Goal: Transaction & Acquisition: Purchase product/service

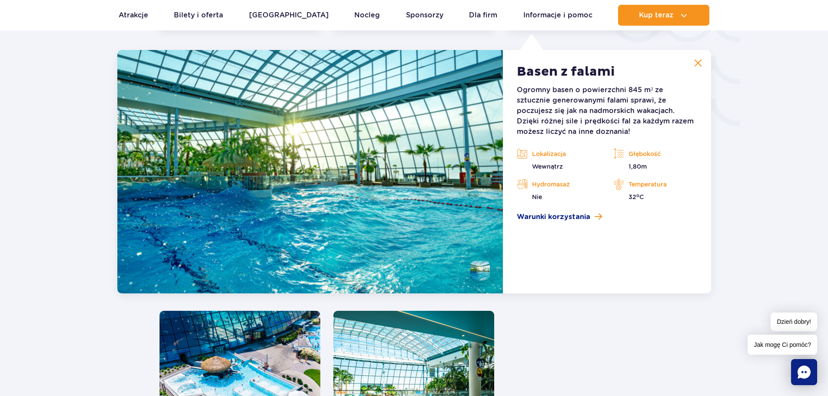
scroll to position [1524, 0]
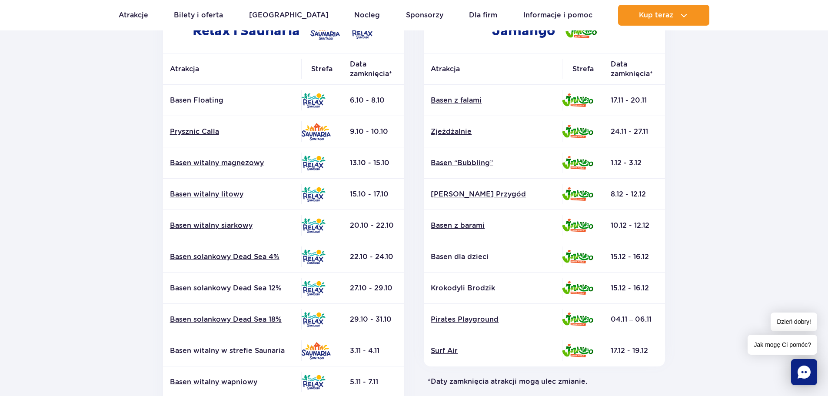
drag, startPoint x: 611, startPoint y: 96, endPoint x: 651, endPoint y: 99, distance: 40.1
click at [651, 99] on td "17.11 - 20.11" at bounding box center [633, 100] width 61 height 31
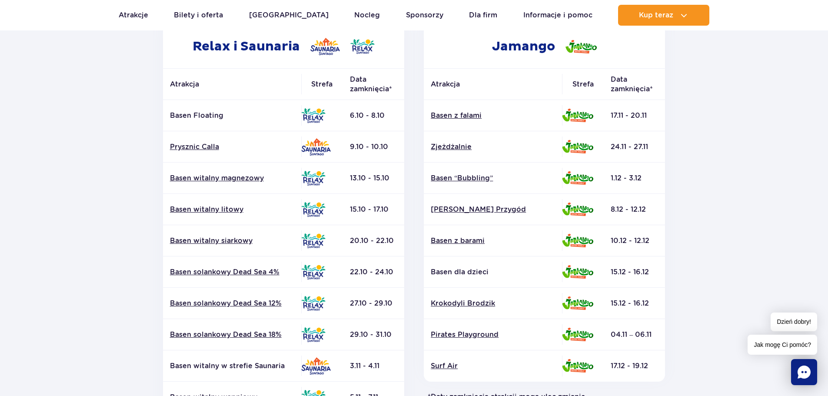
scroll to position [174, 0]
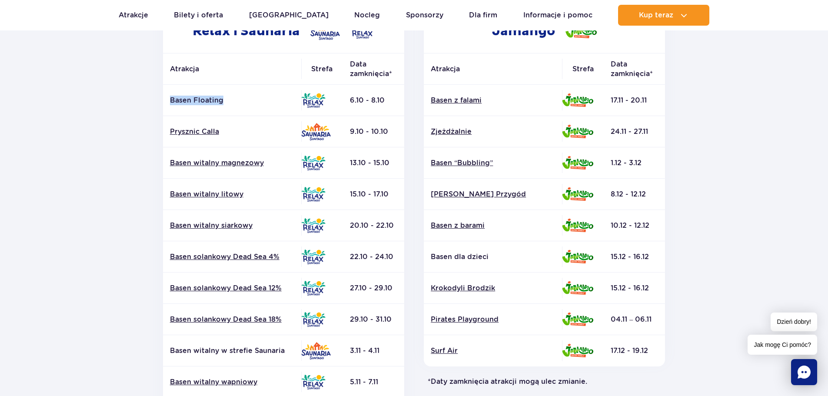
drag, startPoint x: 187, startPoint y: 104, endPoint x: 268, endPoint y: 97, distance: 81.1
click at [268, 97] on td "Basen Floating" at bounding box center [232, 100] width 138 height 31
click at [268, 97] on p "Basen Floating" at bounding box center [232, 101] width 124 height 10
drag, startPoint x: 343, startPoint y: 99, endPoint x: 416, endPoint y: 96, distance: 73.0
click at [416, 96] on div "Relax i Saunaria Atrakcja Strefa Data zamknięcia* Basen Floating Data" at bounding box center [414, 245] width 522 height 471
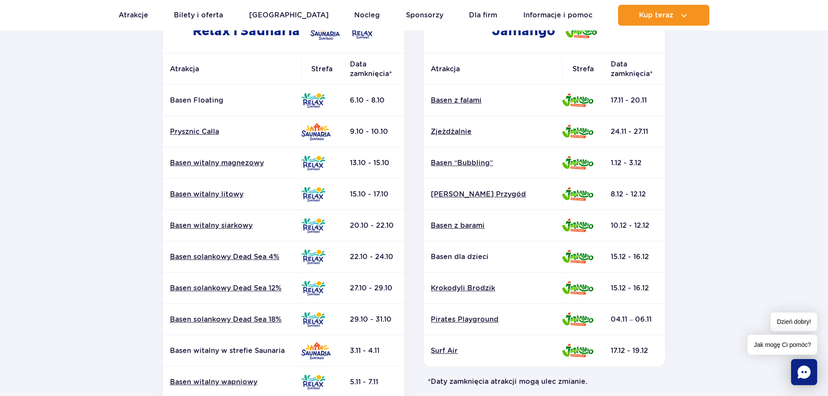
click at [398, 98] on td "6.10 - 8.10" at bounding box center [373, 100] width 61 height 31
click at [368, 101] on td "6.10 - 8.10" at bounding box center [373, 100] width 61 height 31
click at [375, 95] on td "6.10 - 8.10" at bounding box center [373, 100] width 61 height 31
click at [388, 95] on td "6.10 - 8.10" at bounding box center [373, 100] width 61 height 31
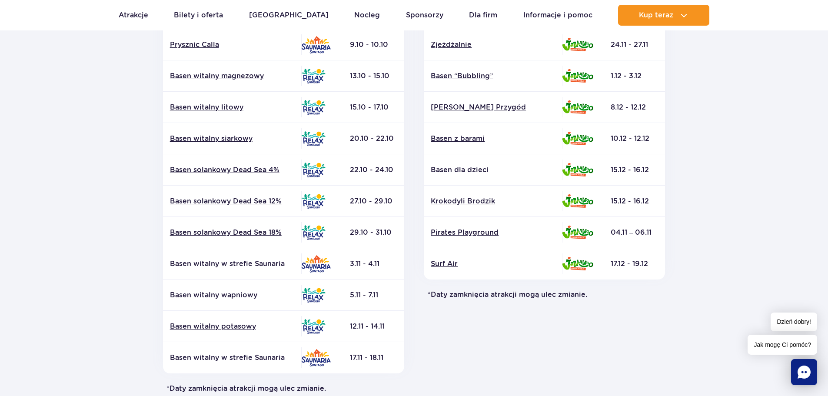
scroll to position [217, 0]
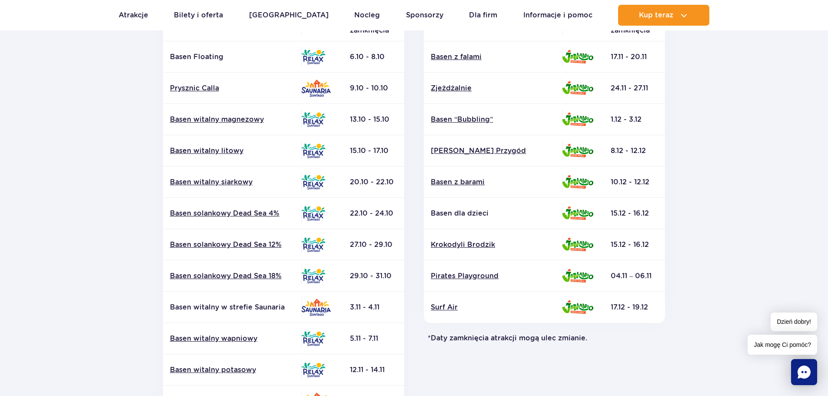
click at [477, 51] on td "Basen z falami" at bounding box center [493, 56] width 138 height 31
click at [477, 53] on link "Basen z falami" at bounding box center [493, 57] width 124 height 10
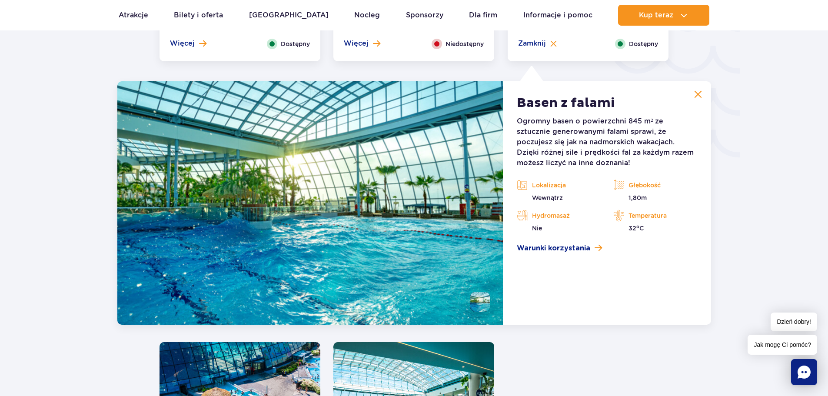
scroll to position [1524, 0]
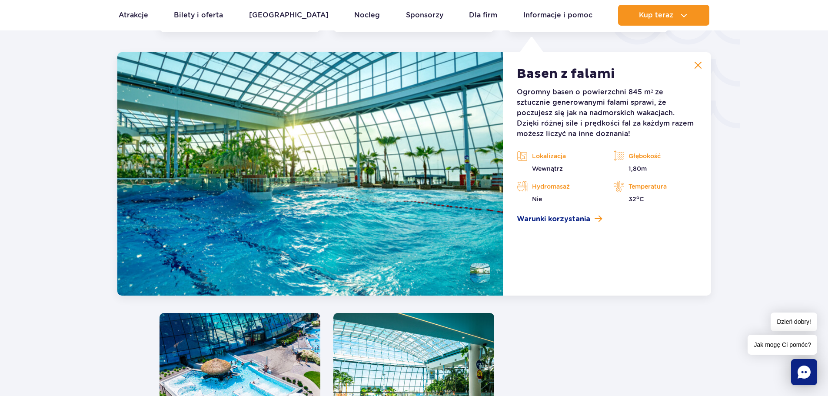
click at [696, 66] on img at bounding box center [698, 65] width 8 height 8
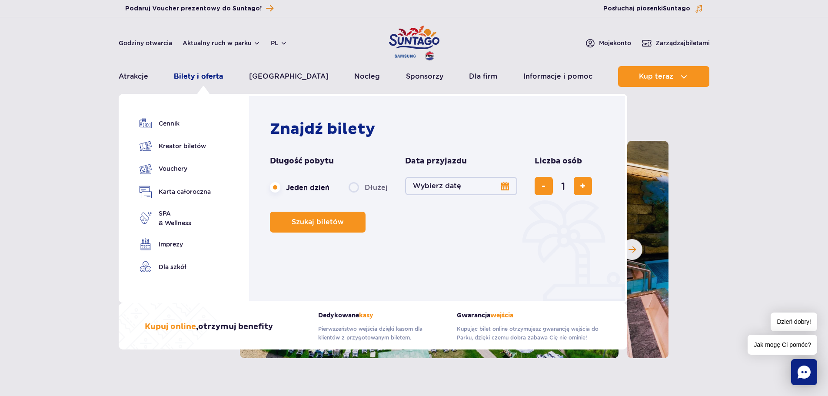
click at [197, 77] on link "Bilety i oferta" at bounding box center [198, 76] width 49 height 21
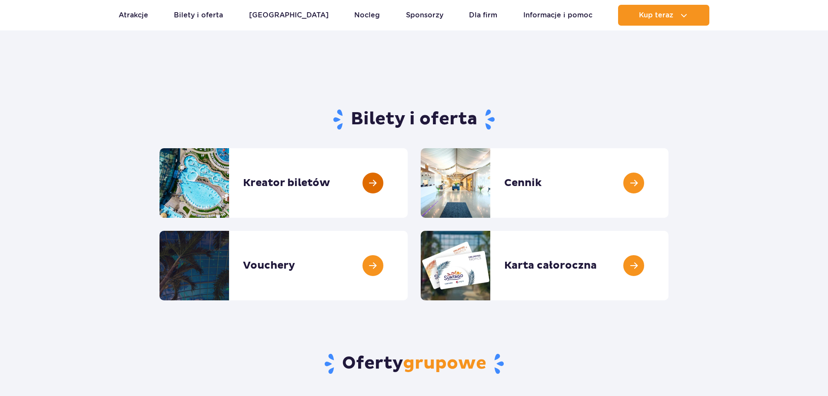
scroll to position [43, 0]
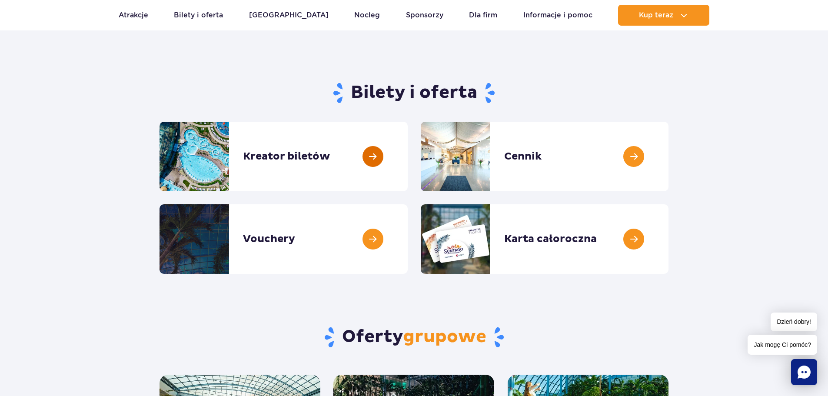
click at [408, 146] on link at bounding box center [408, 157] width 0 height 70
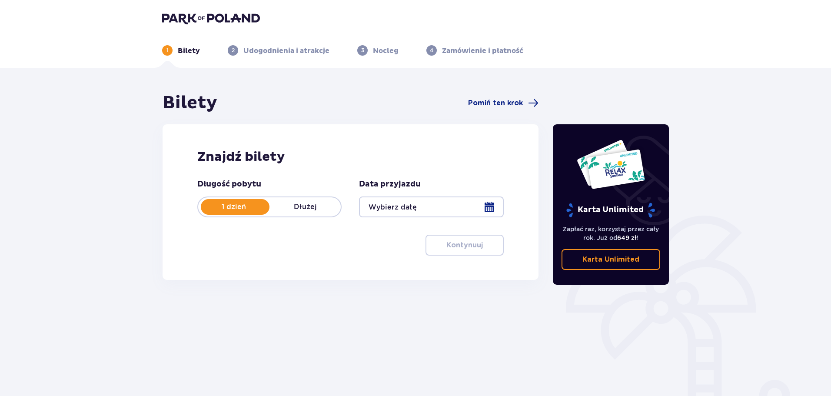
click at [442, 205] on div at bounding box center [431, 206] width 144 height 21
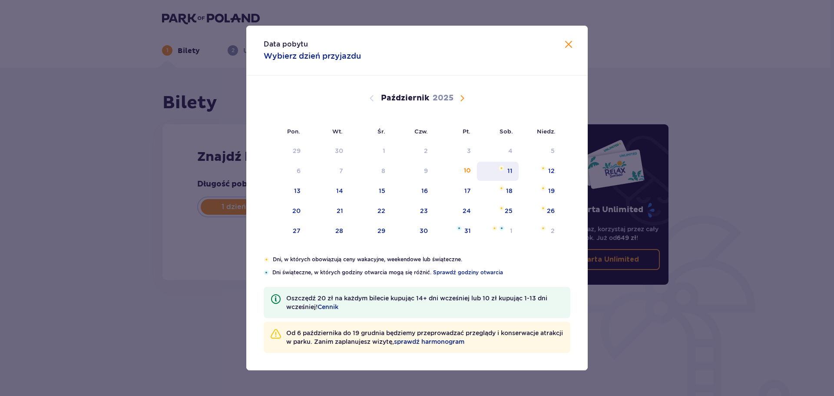
click at [509, 172] on div "11" at bounding box center [509, 170] width 5 height 9
type input "[DATE]"
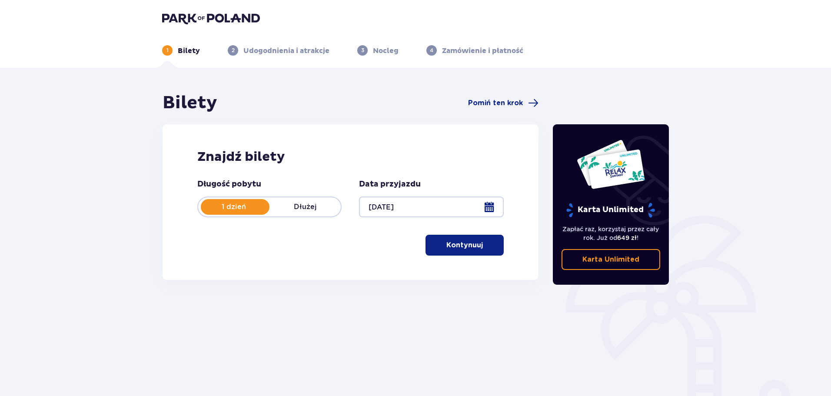
click at [446, 246] on p "Kontynuuj" at bounding box center [464, 245] width 36 height 10
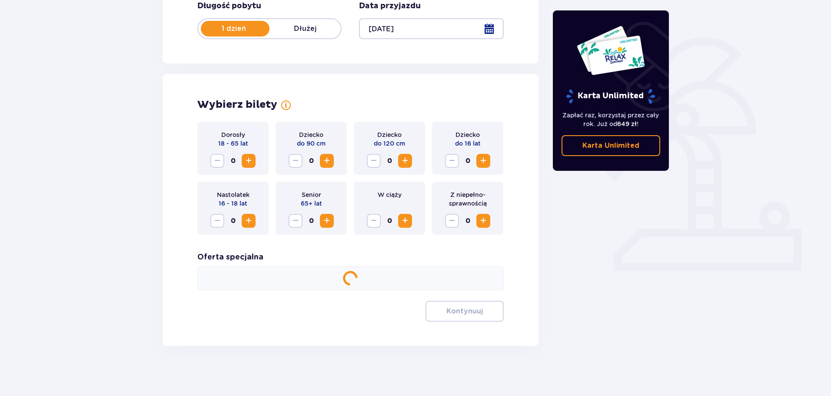
scroll to position [180, 0]
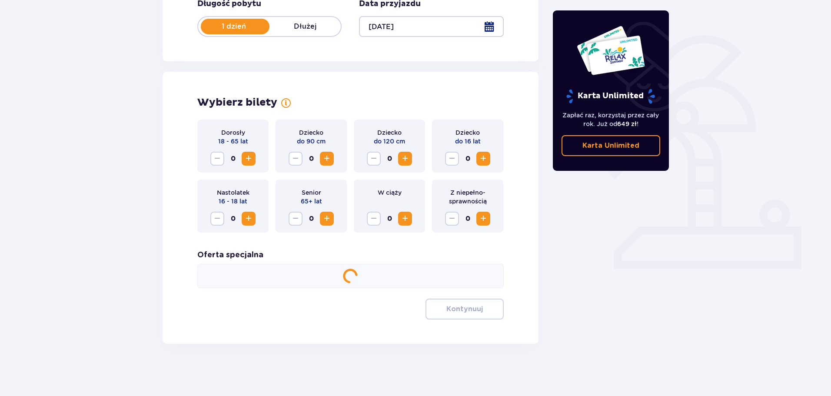
click at [249, 159] on span "Zwiększ" at bounding box center [248, 158] width 10 height 10
click at [445, 298] on div "Dorosły 18 - 65 lat 2 Dziecko do 90 cm 0 Dziecko do 120 cm 0 Dziecko do 16 lat …" at bounding box center [350, 219] width 306 height 200
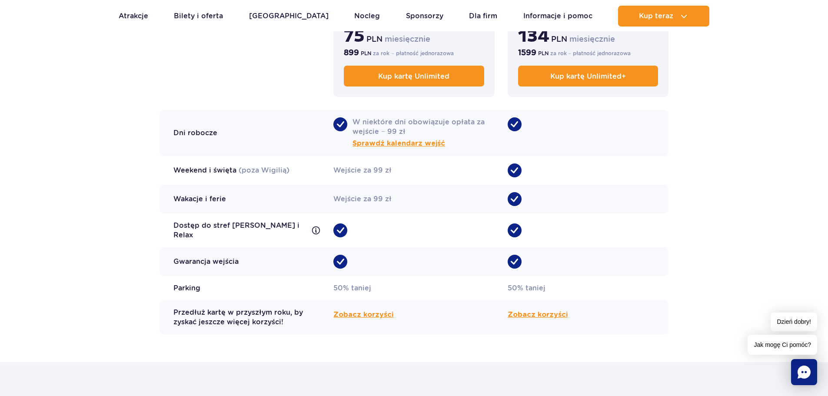
scroll to position [739, 0]
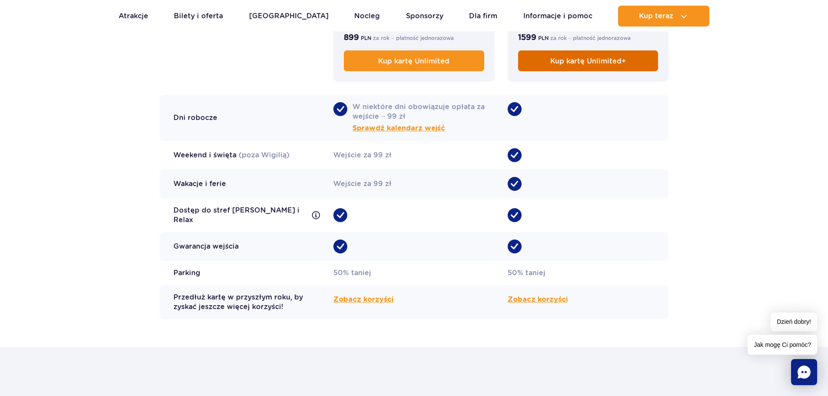
click at [573, 66] on link "Kup kartę Unlimited+" at bounding box center [588, 60] width 140 height 21
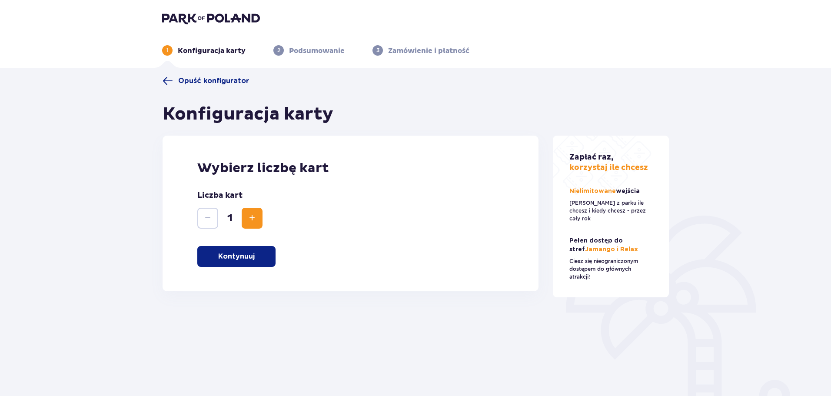
click at [245, 258] on p "Kontynuuj" at bounding box center [236, 257] width 36 height 10
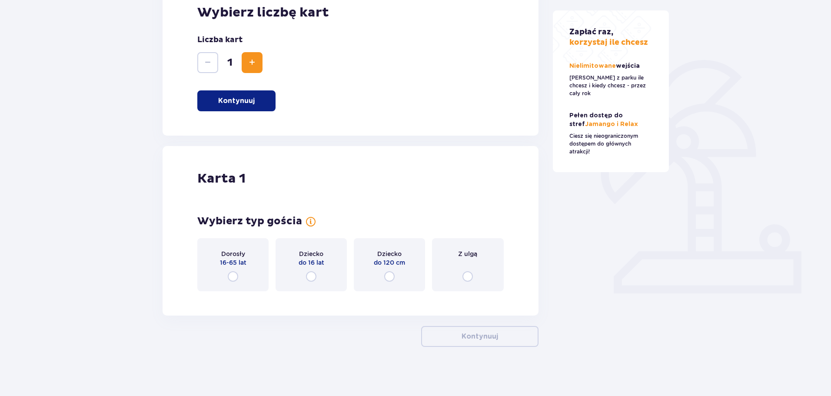
scroll to position [159, 0]
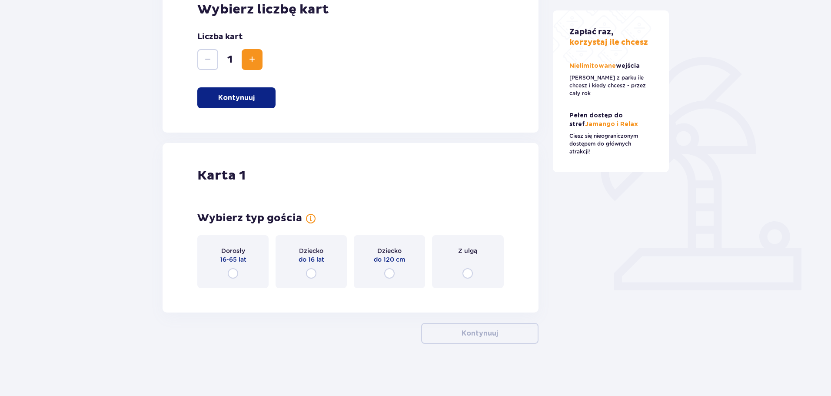
click at [254, 269] on div "Dorosły 16-65 lat" at bounding box center [232, 261] width 71 height 53
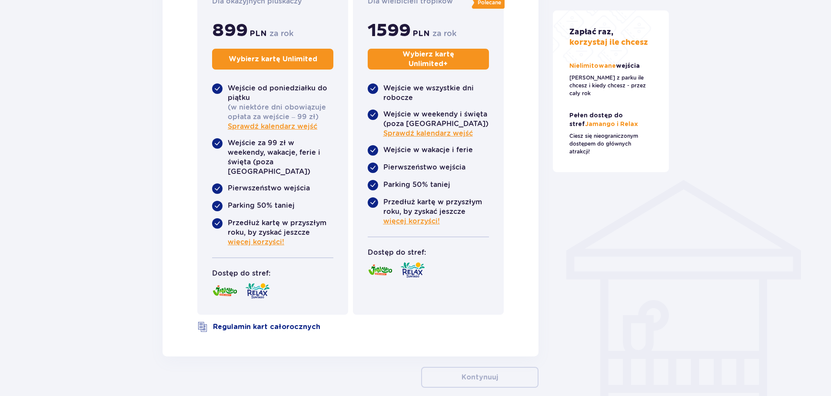
scroll to position [560, 0]
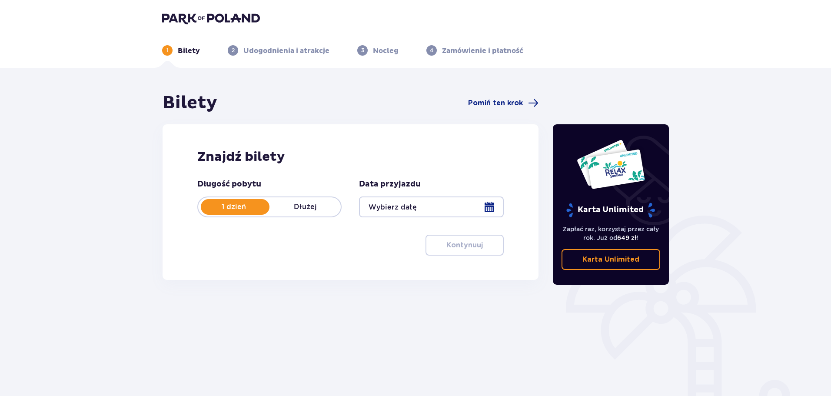
click at [397, 209] on div at bounding box center [431, 206] width 144 height 21
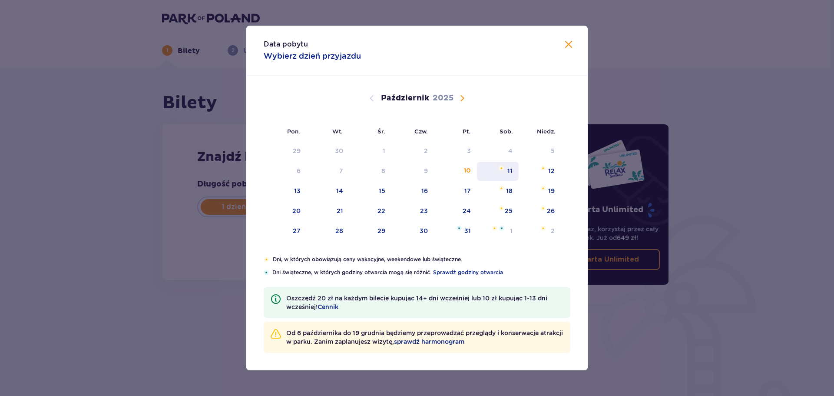
click at [509, 173] on div "11" at bounding box center [509, 170] width 5 height 9
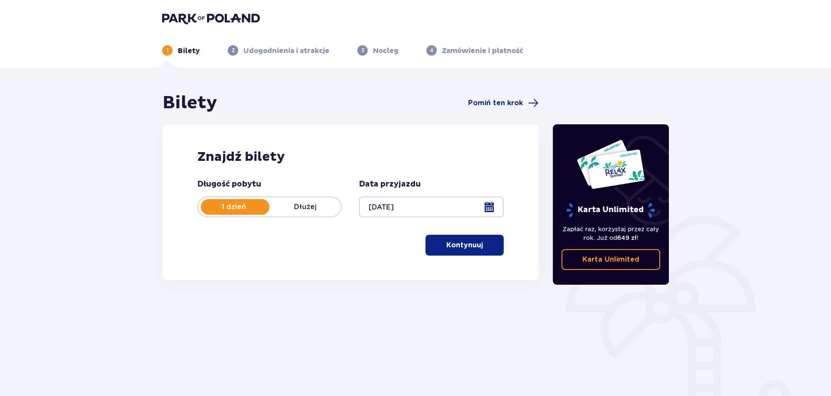
click at [479, 251] on button "Kontynuuj" at bounding box center [464, 245] width 78 height 21
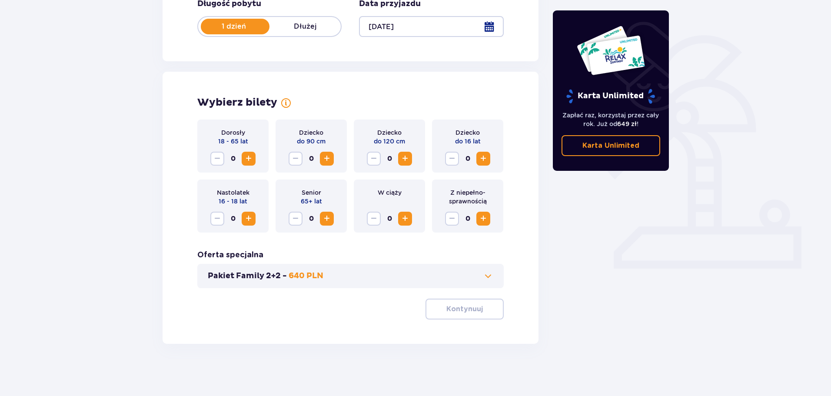
click at [255, 158] on div "Dorosły 18 - 65 lat 0" at bounding box center [232, 145] width 71 height 53
click at [247, 159] on span "Zwiększ" at bounding box center [248, 158] width 10 height 10
click at [477, 313] on button "Kontynuuj" at bounding box center [464, 308] width 78 height 21
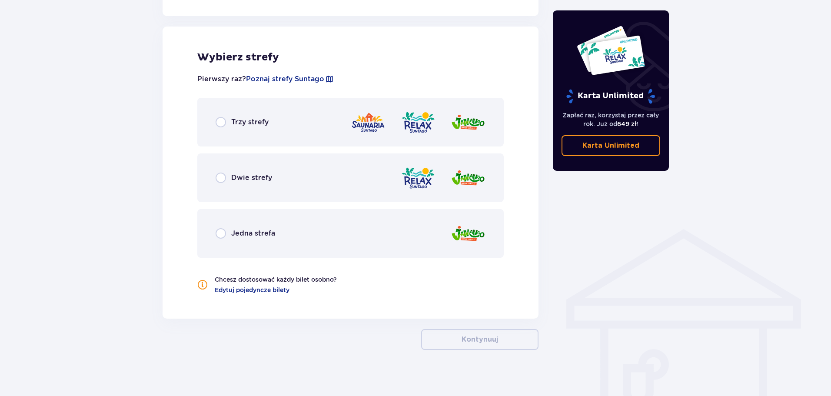
scroll to position [482, 0]
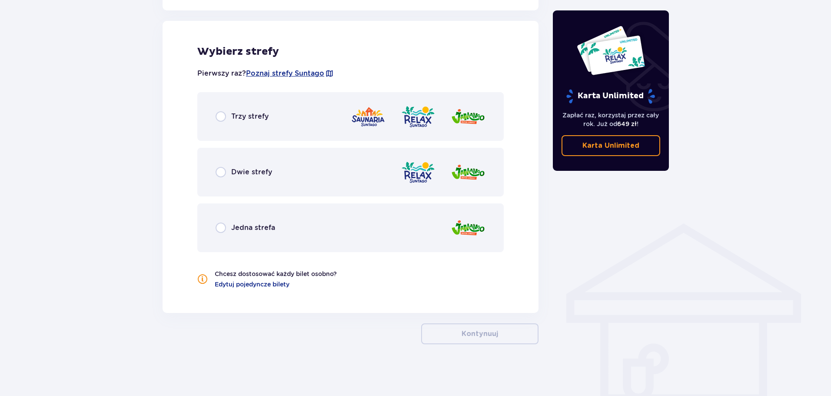
click at [279, 168] on div "Dwie strefy" at bounding box center [350, 172] width 306 height 49
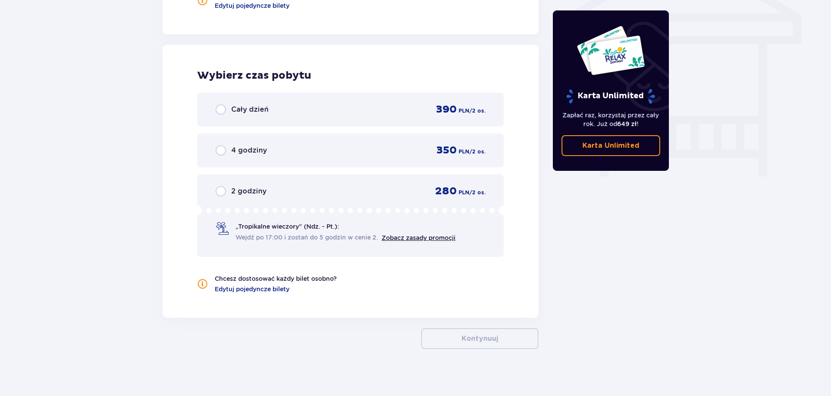
scroll to position [766, 0]
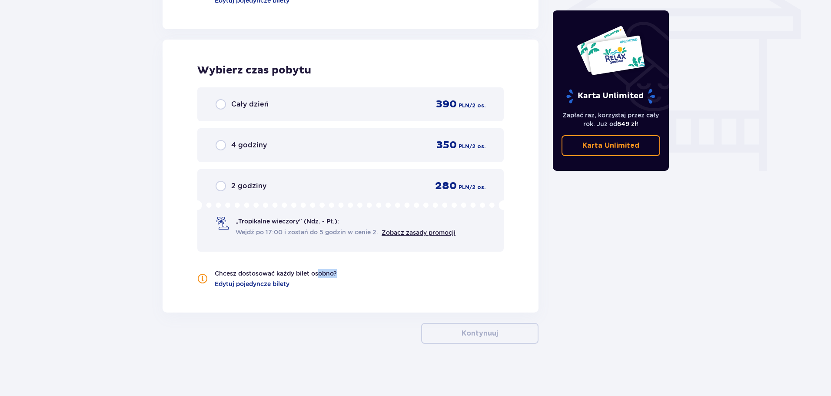
drag, startPoint x: 332, startPoint y: 272, endPoint x: 342, endPoint y: 272, distance: 10.0
click at [342, 272] on div "Chcesz dostosować każdy bilet osobno? Edytuj pojedyncze bilety" at bounding box center [350, 278] width 306 height 19
drag, startPoint x: 305, startPoint y: 274, endPoint x: 331, endPoint y: 274, distance: 25.6
click at [331, 274] on p "Chcesz dostosować każdy bilet osobno?" at bounding box center [276, 273] width 122 height 9
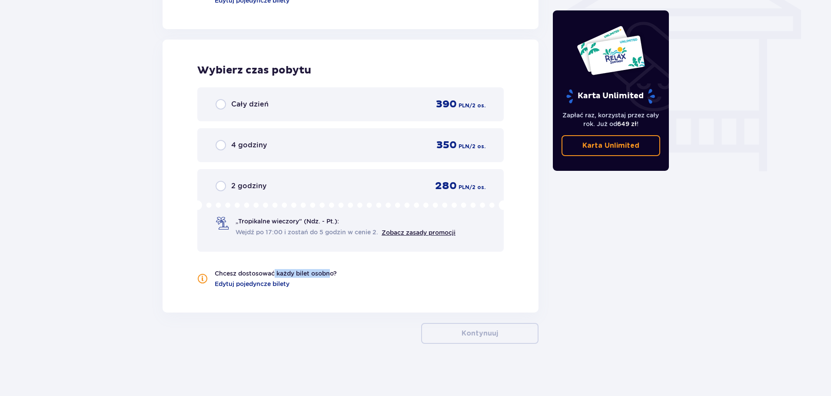
click at [331, 274] on p "Chcesz dostosować każdy bilet osobno?" at bounding box center [276, 273] width 122 height 9
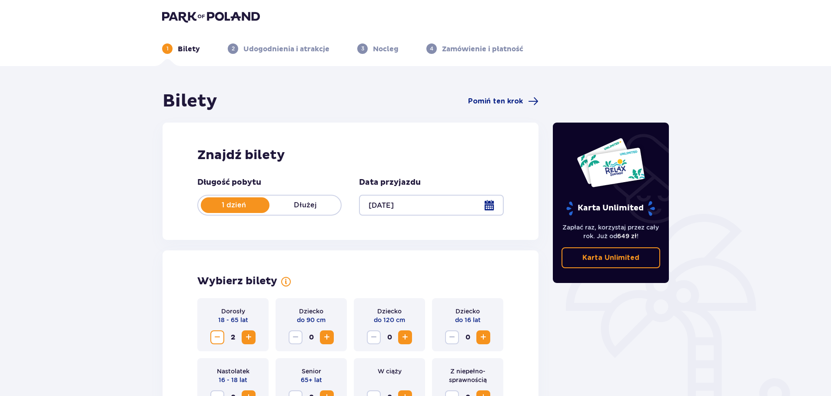
scroll to position [0, 0]
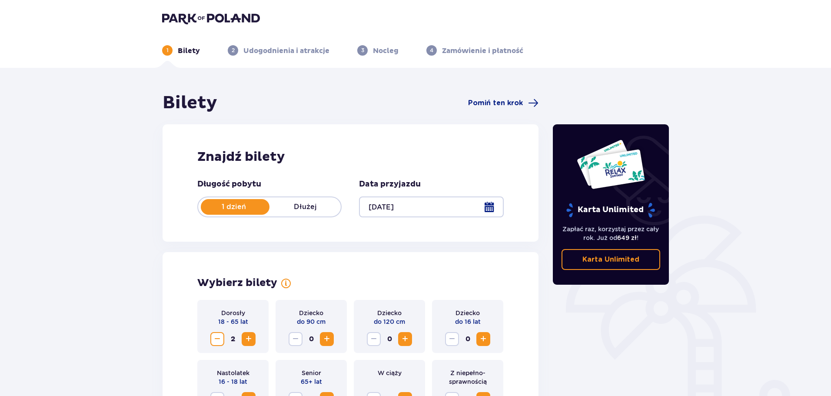
click at [414, 208] on div at bounding box center [431, 206] width 144 height 21
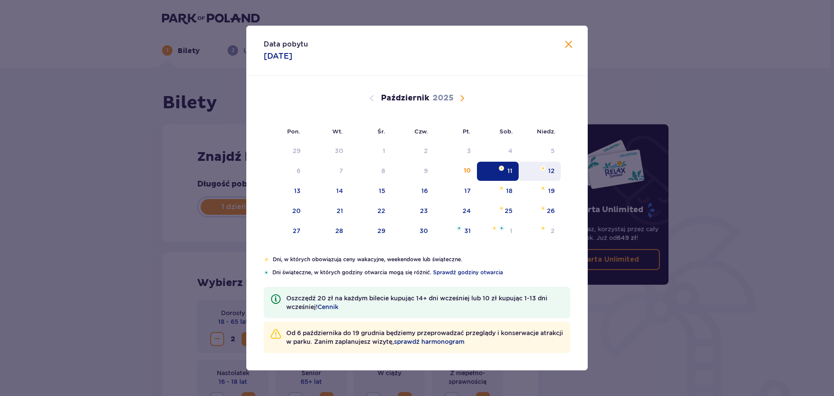
click at [543, 174] on div "12" at bounding box center [540, 171] width 42 height 19
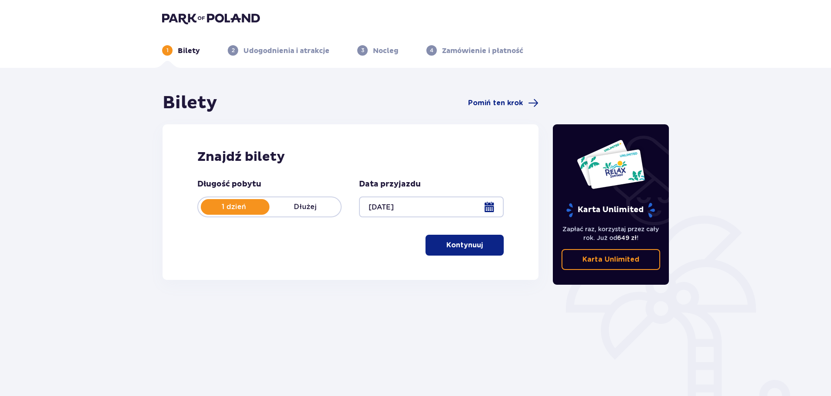
click at [475, 250] on button "Kontynuuj" at bounding box center [464, 245] width 78 height 21
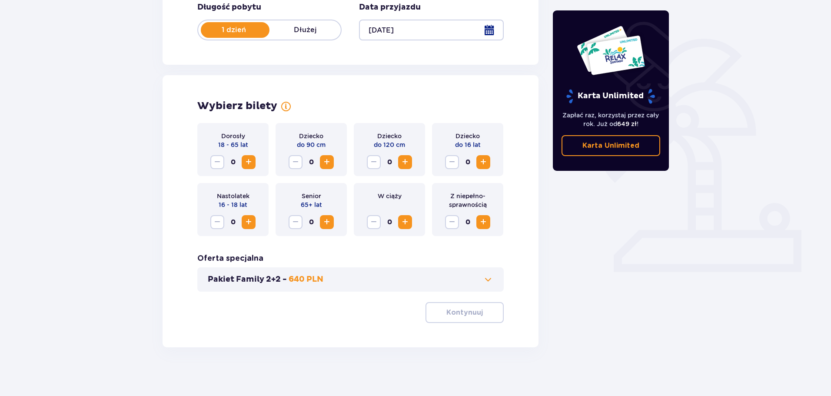
scroll to position [180, 0]
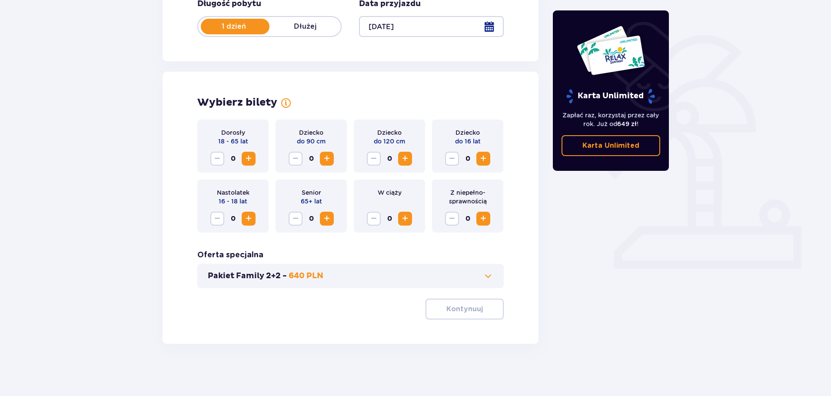
click at [244, 156] on span "Zwiększ" at bounding box center [248, 158] width 10 height 10
click at [491, 315] on button "Kontynuuj" at bounding box center [464, 308] width 78 height 21
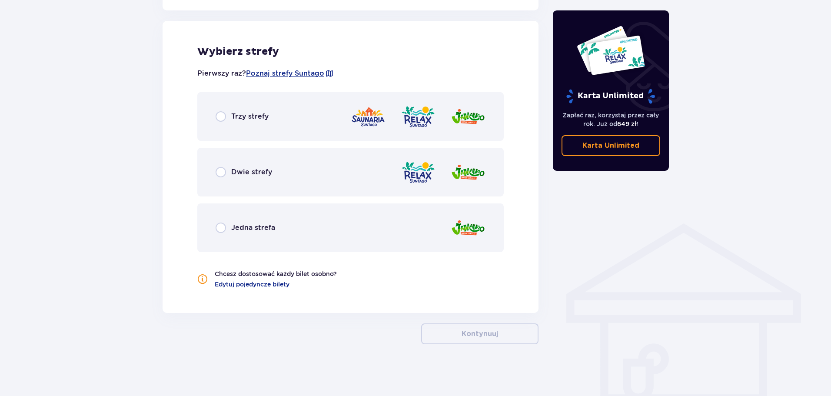
click at [285, 172] on div "Dwie strefy" at bounding box center [350, 172] width 306 height 49
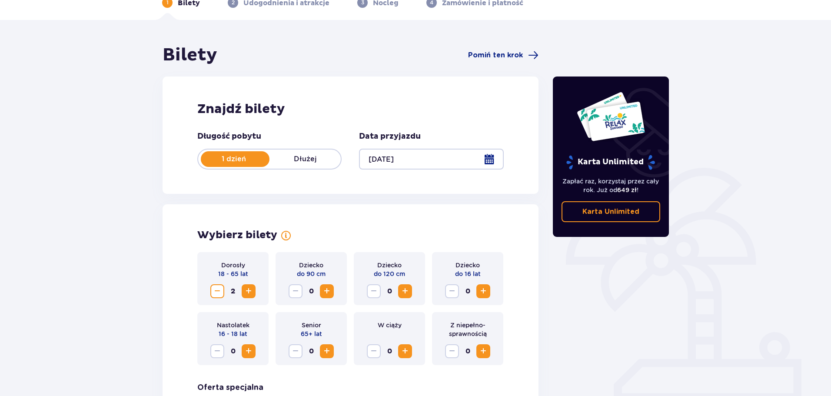
scroll to position [0, 0]
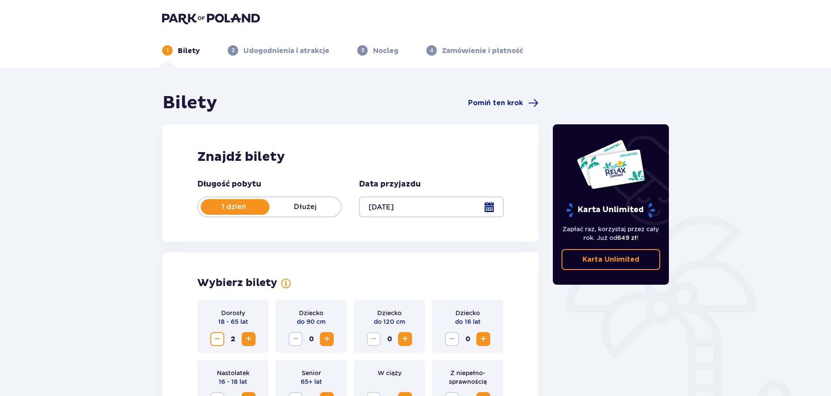
click at [489, 208] on div at bounding box center [431, 206] width 144 height 21
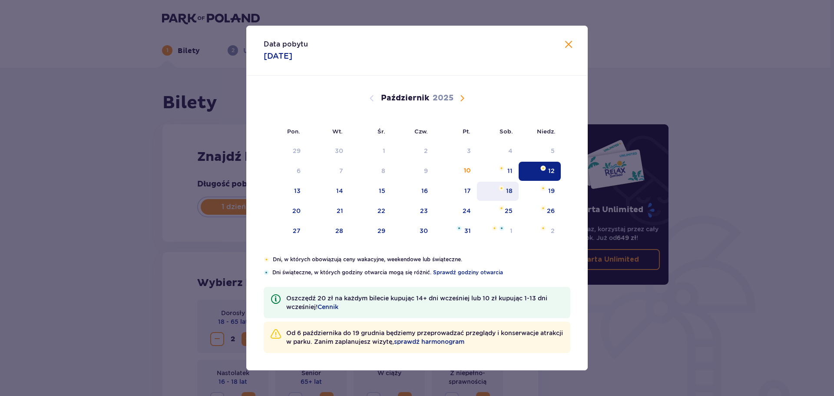
click at [500, 194] on div "18" at bounding box center [498, 191] width 42 height 19
type input "[DATE]"
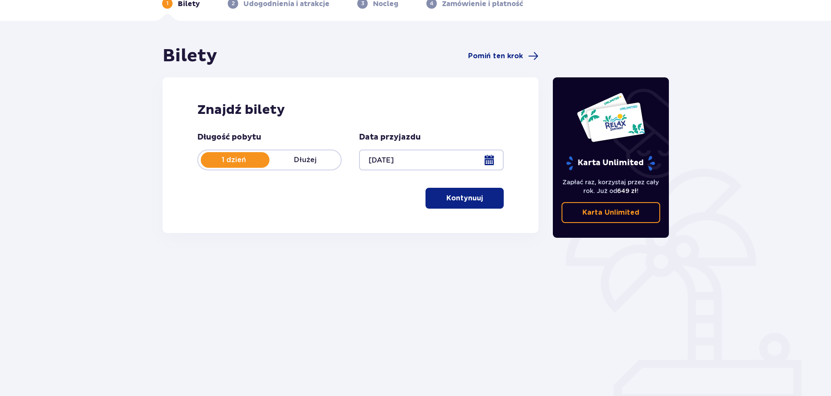
click at [490, 204] on button "Kontynuuj" at bounding box center [464, 198] width 78 height 21
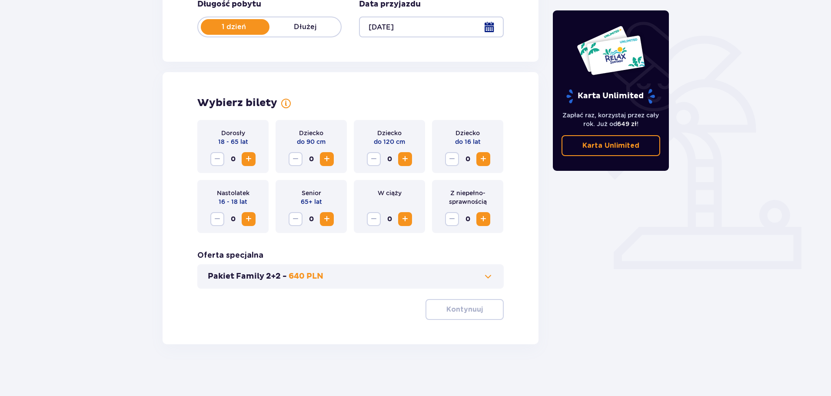
scroll to position [180, 0]
click at [245, 163] on span "Zwiększ" at bounding box center [248, 158] width 10 height 10
click at [481, 311] on span "button" at bounding box center [484, 309] width 10 height 10
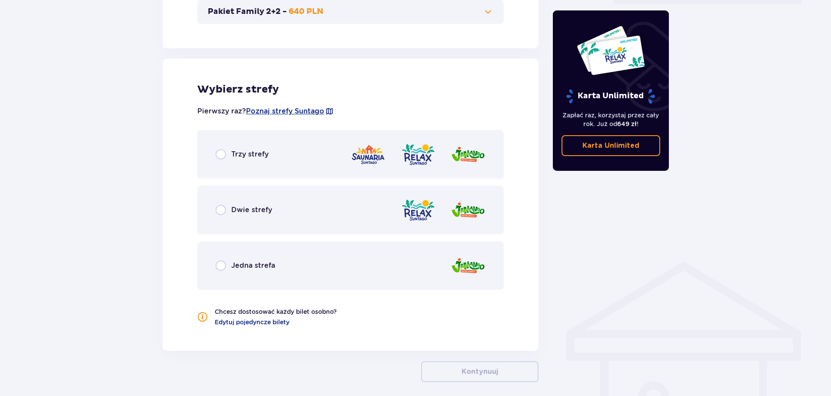
scroll to position [482, 0]
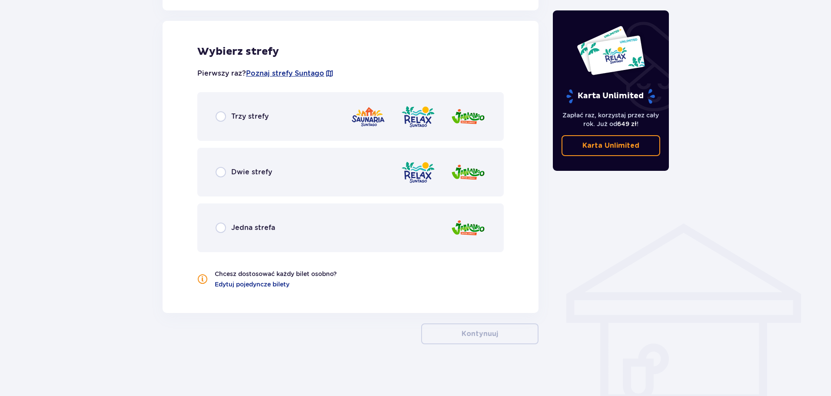
drag, startPoint x: 303, startPoint y: 159, endPoint x: 299, endPoint y: 169, distance: 11.7
click at [303, 159] on div "Dwie strefy" at bounding box center [350, 172] width 306 height 49
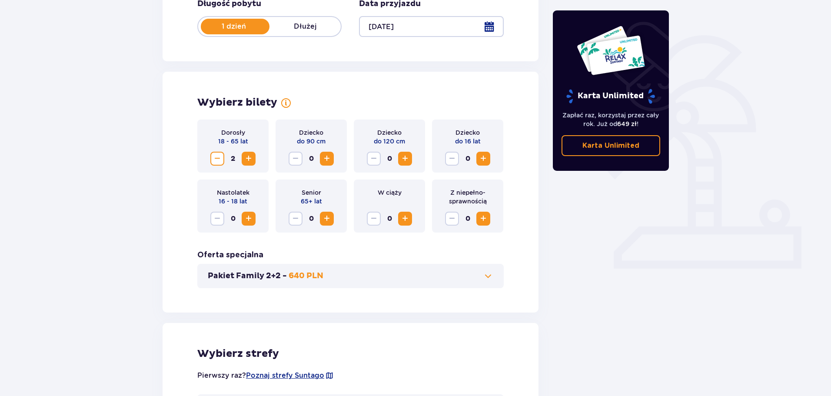
scroll to position [0, 0]
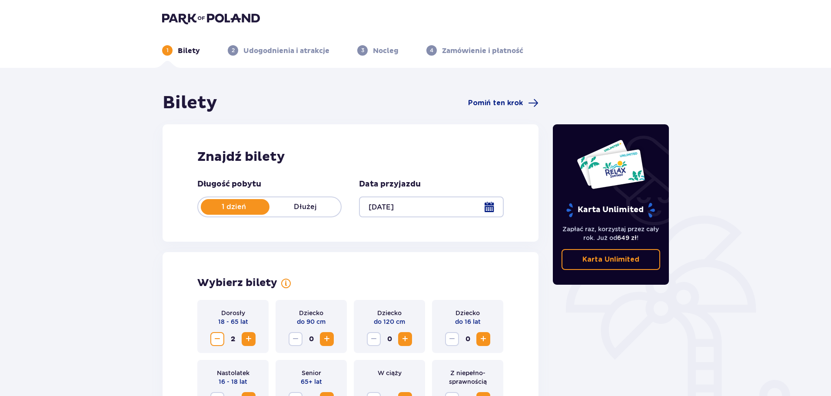
click at [226, 21] on img at bounding box center [211, 18] width 98 height 12
